Goal: Information Seeking & Learning: Learn about a topic

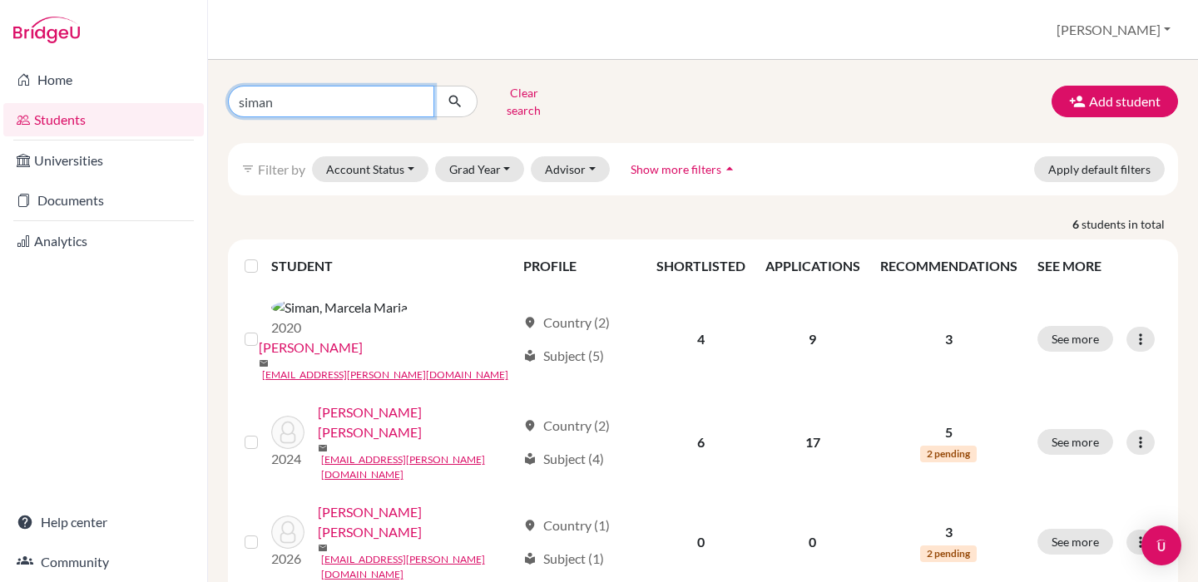
click at [344, 95] on input "siman" at bounding box center [331, 102] width 206 height 32
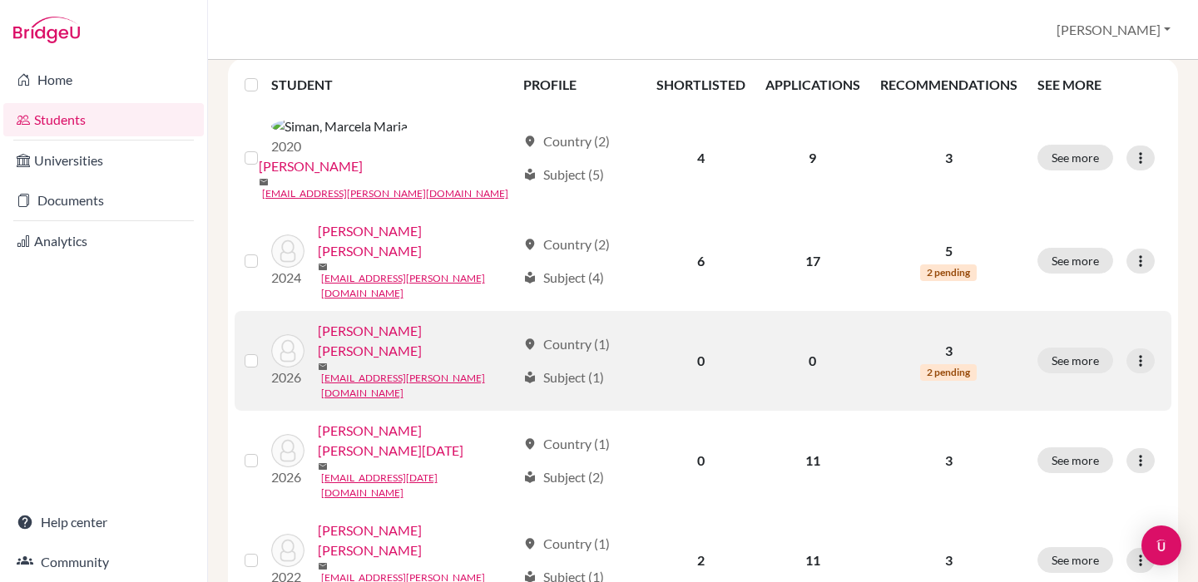
scroll to position [180, 0]
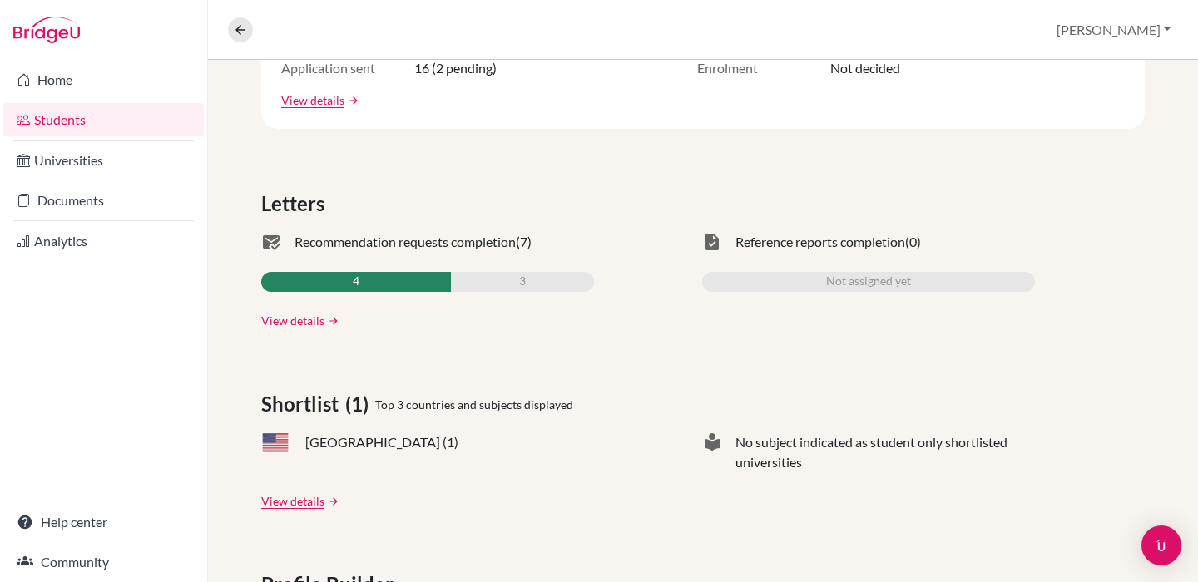
scroll to position [427, 0]
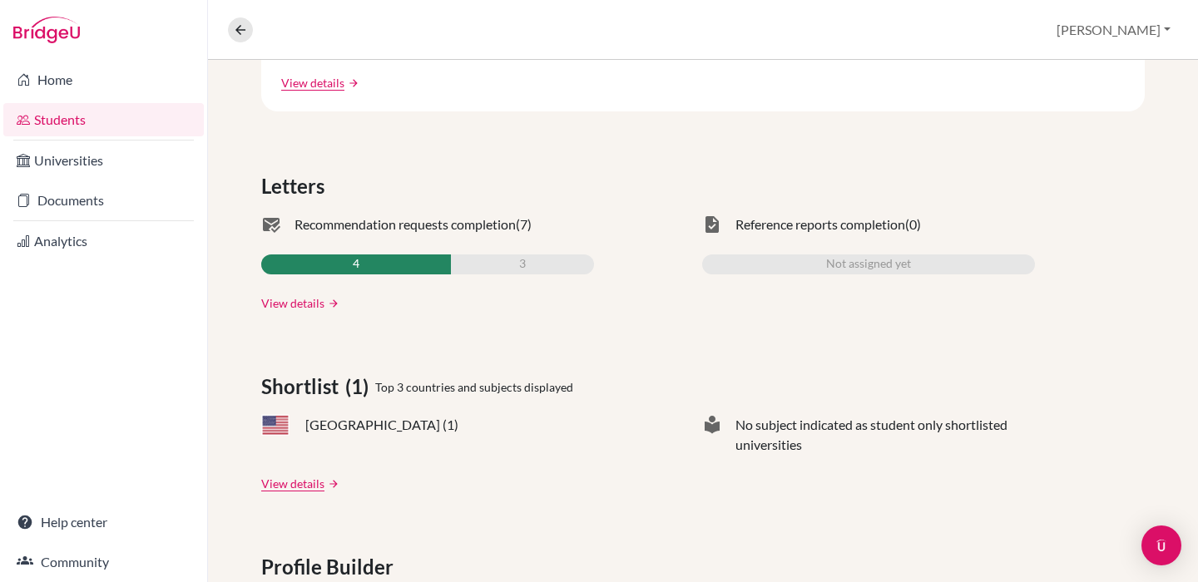
click at [304, 306] on link "View details" at bounding box center [292, 302] width 63 height 17
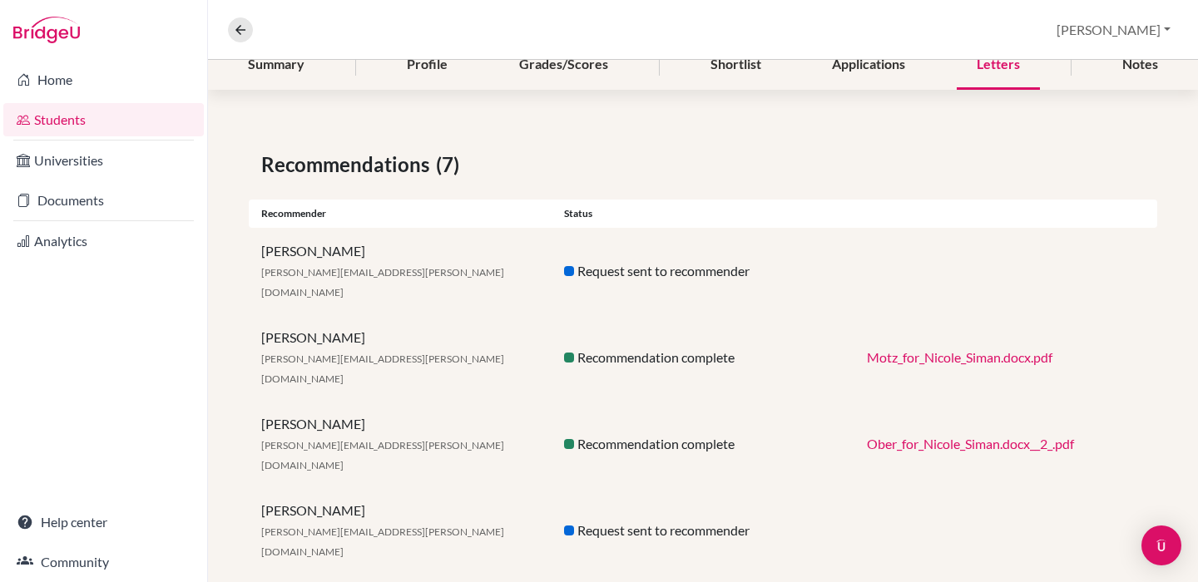
scroll to position [211, 0]
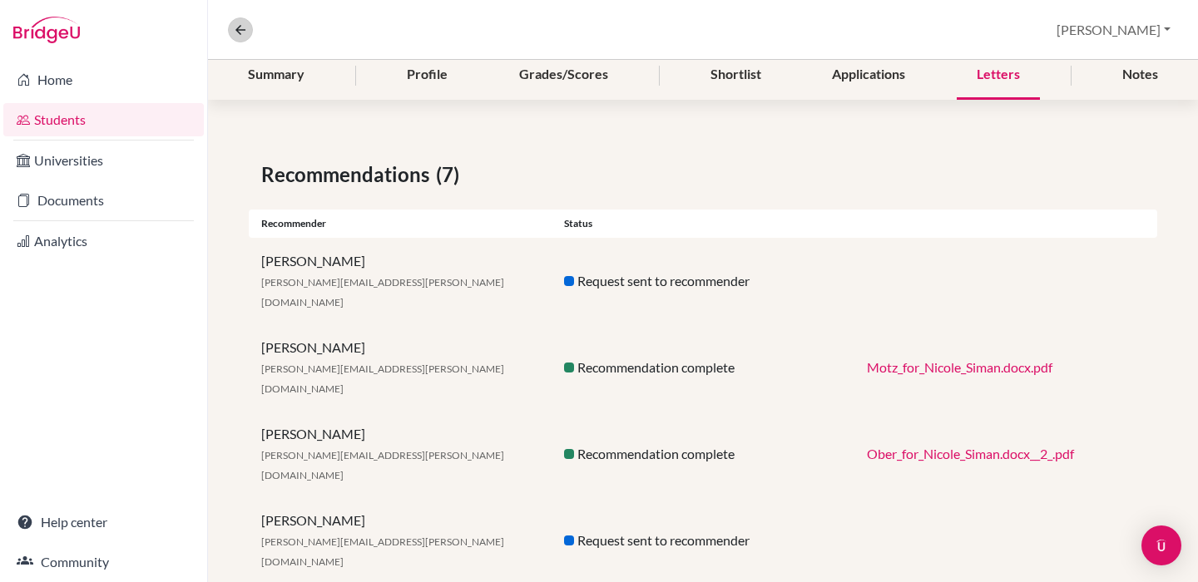
click at [243, 34] on icon at bounding box center [240, 29] width 15 height 15
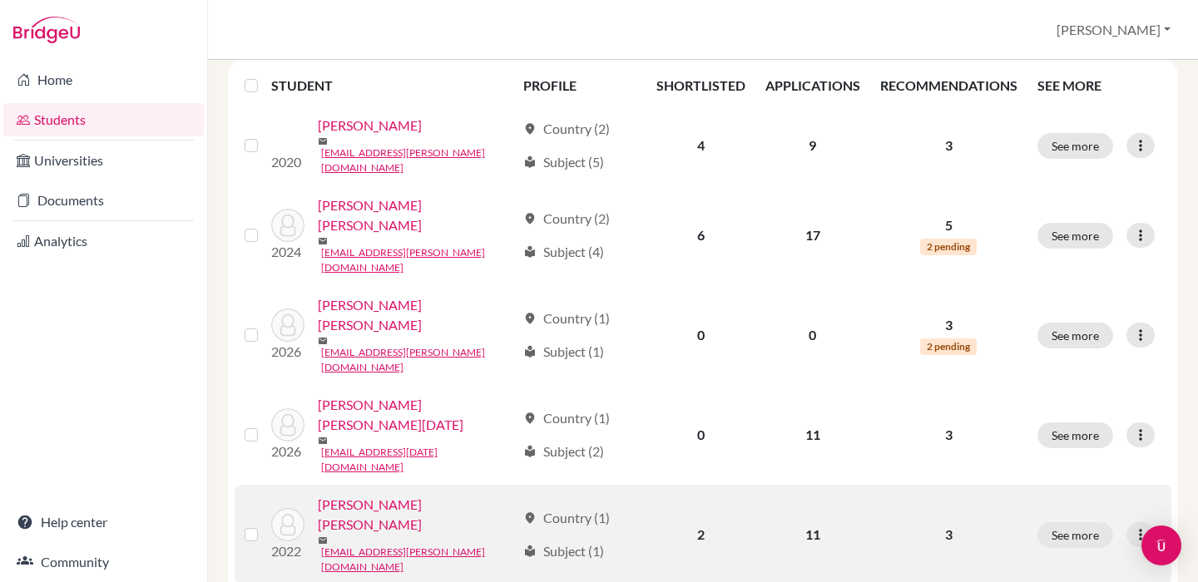
scroll to position [180, 0]
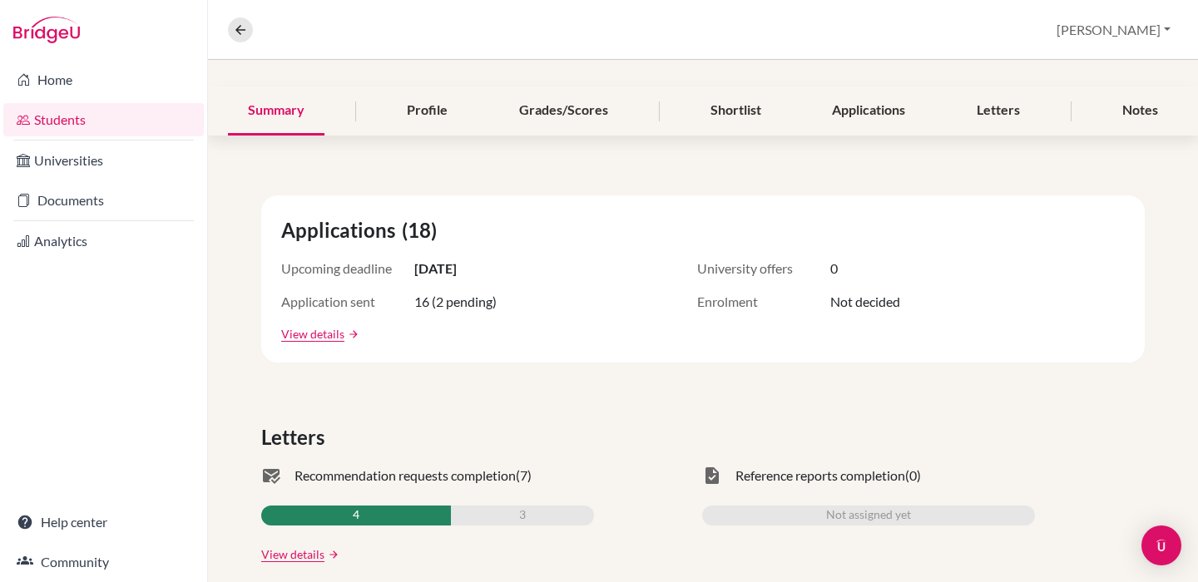
scroll to position [196, 0]
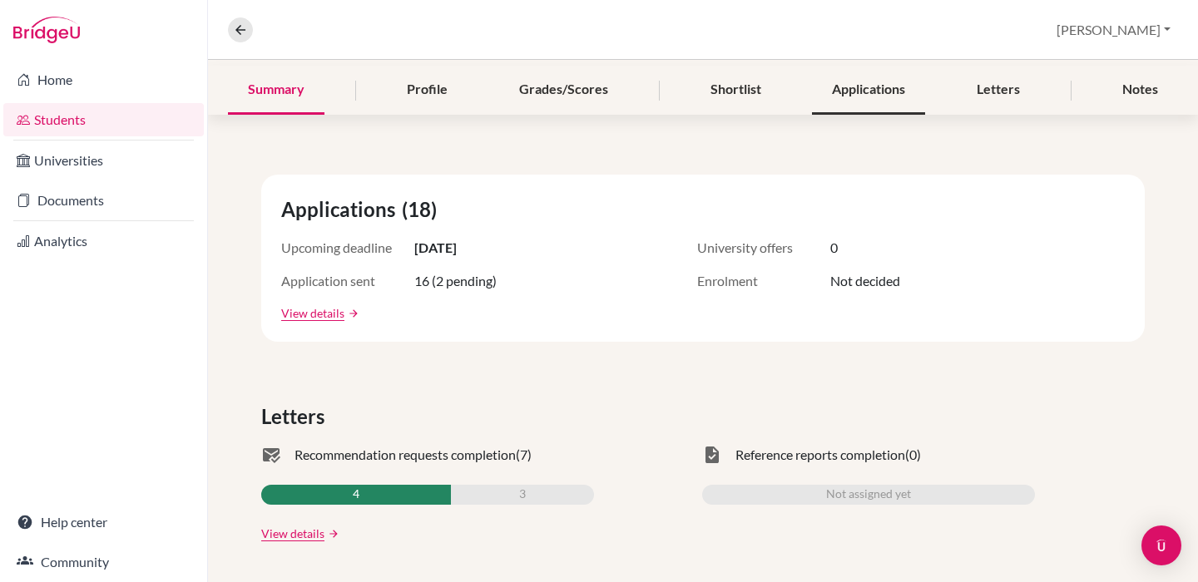
click at [859, 102] on div "Applications" at bounding box center [868, 90] width 113 height 49
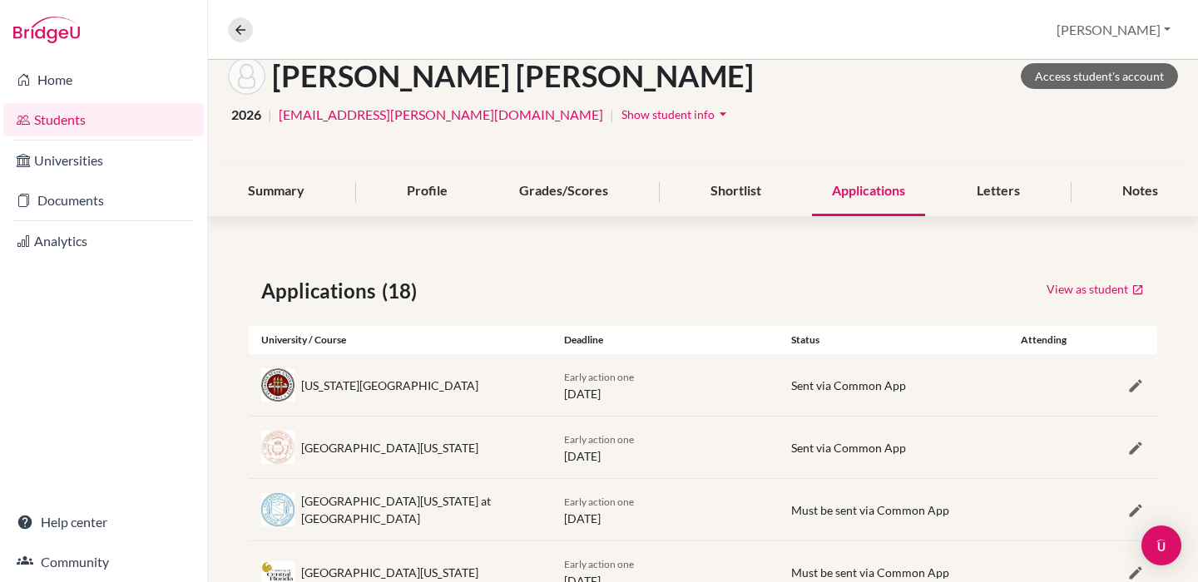
scroll to position [96, 0]
click at [730, 186] on div "Shortlist" at bounding box center [735, 190] width 91 height 49
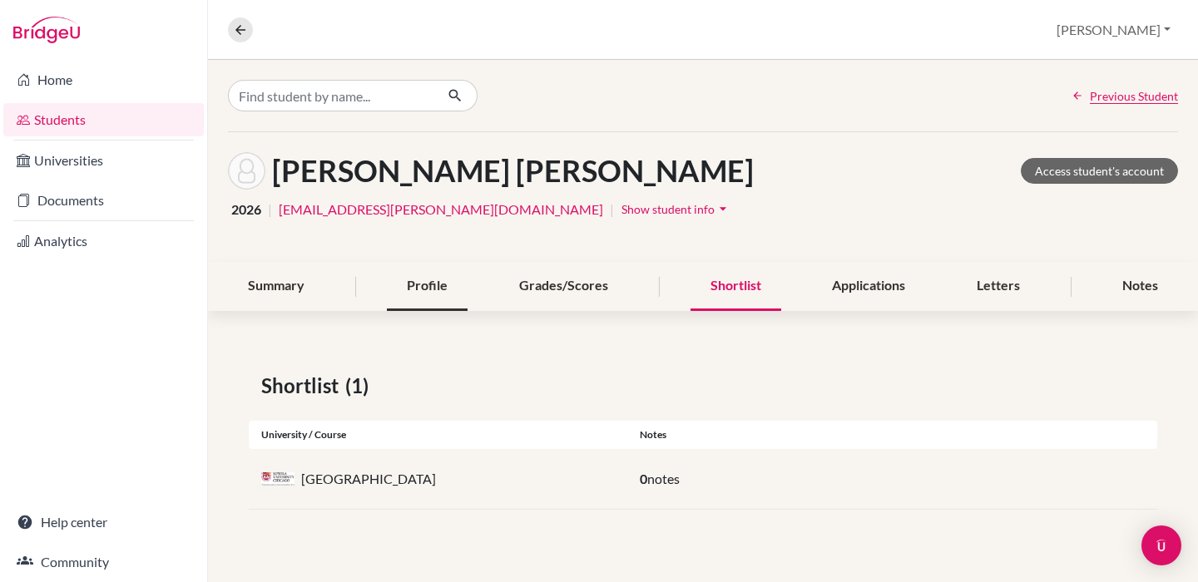
click at [408, 298] on div "Profile" at bounding box center [427, 286] width 81 height 49
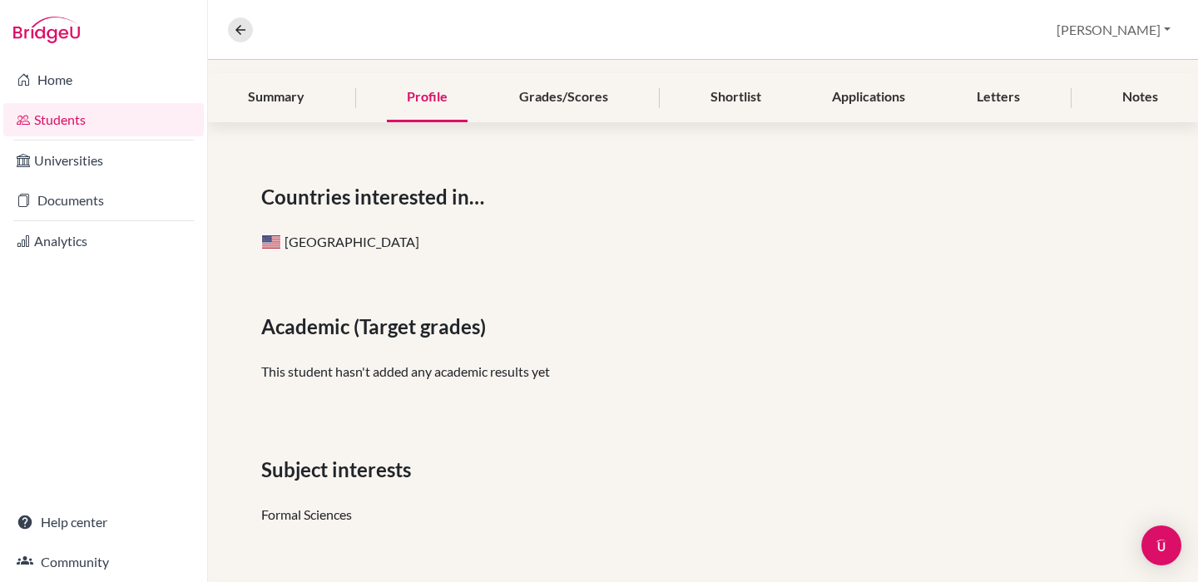
scroll to position [149, 0]
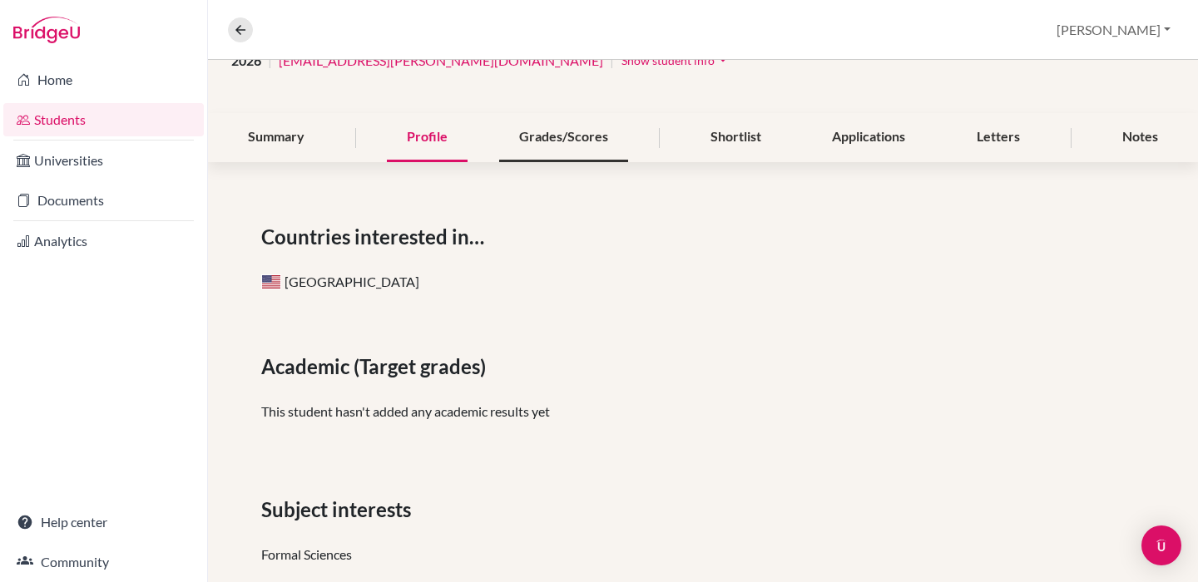
click at [545, 131] on div "Grades/Scores" at bounding box center [563, 137] width 129 height 49
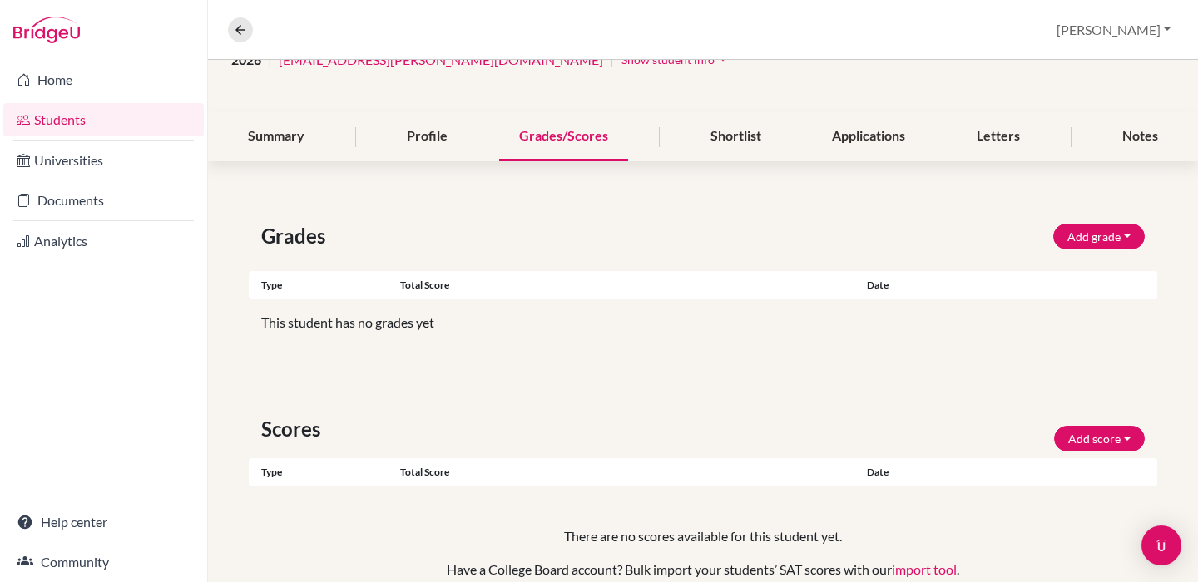
scroll to position [137, 0]
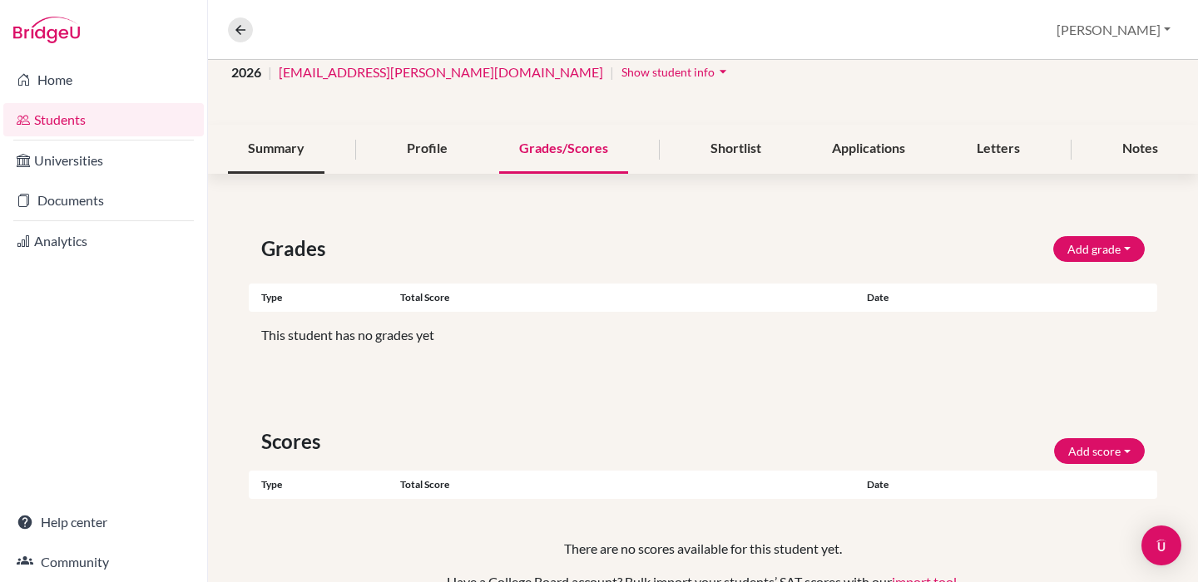
click at [282, 146] on div "Summary" at bounding box center [276, 149] width 96 height 49
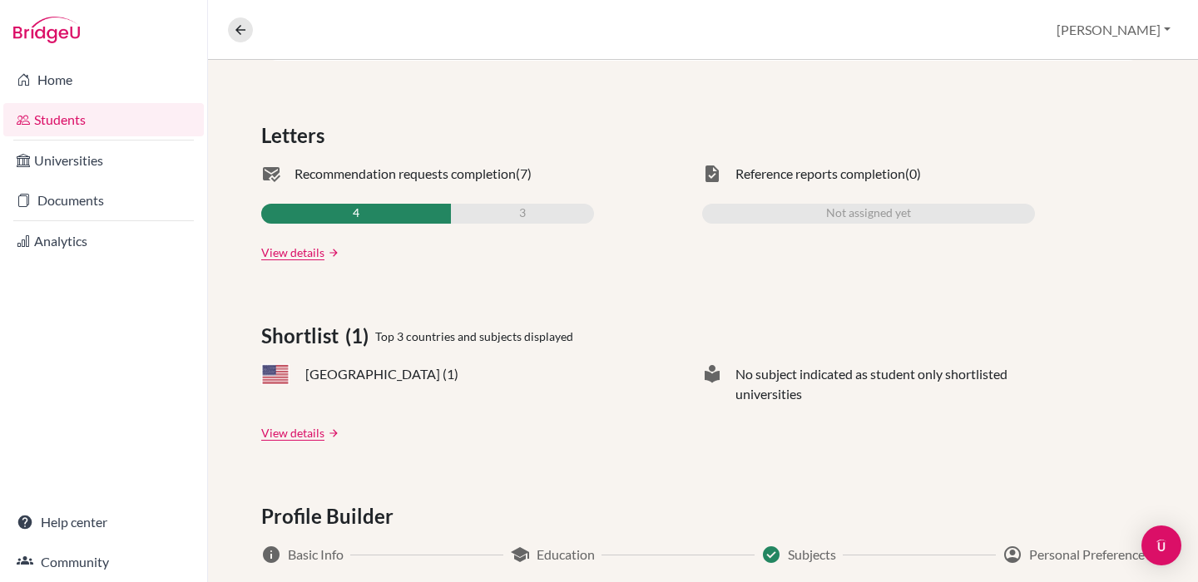
scroll to position [480, 0]
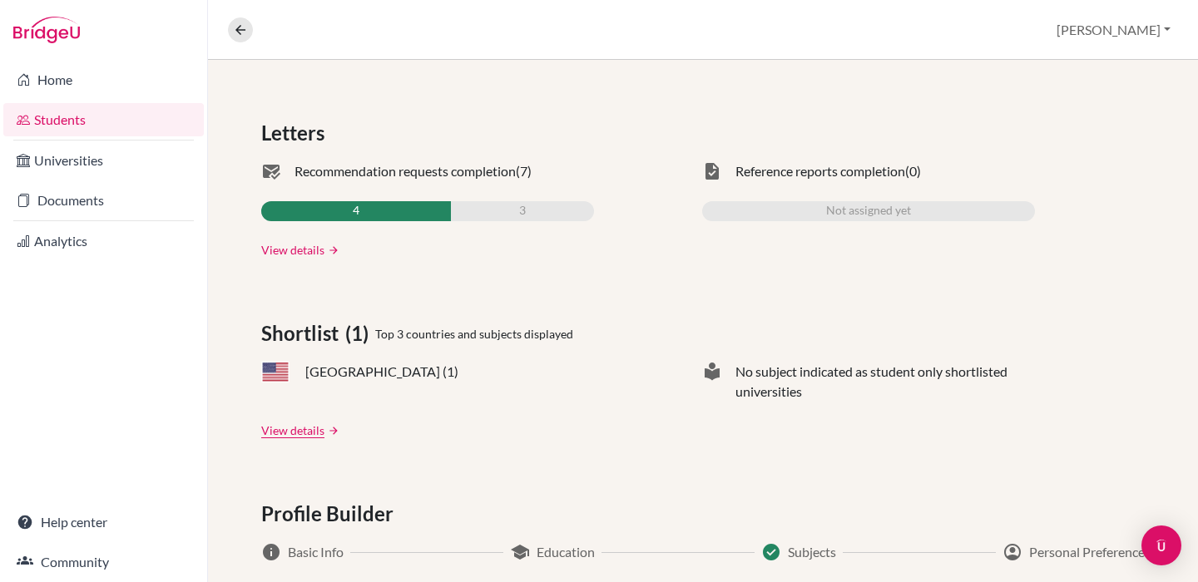
click at [296, 247] on link "View details" at bounding box center [292, 249] width 63 height 17
